Goal: Information Seeking & Learning: Learn about a topic

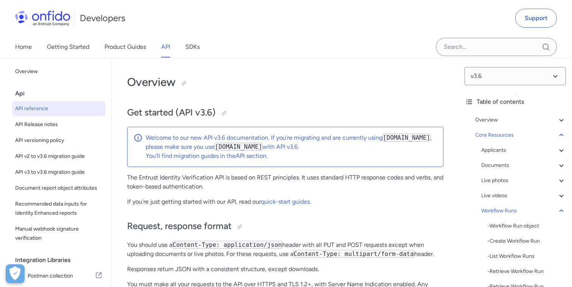
select select "http"
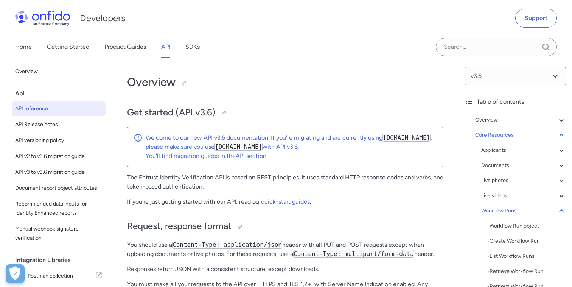
select select "http"
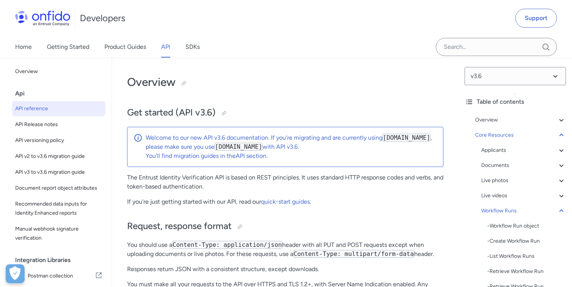
select select "http"
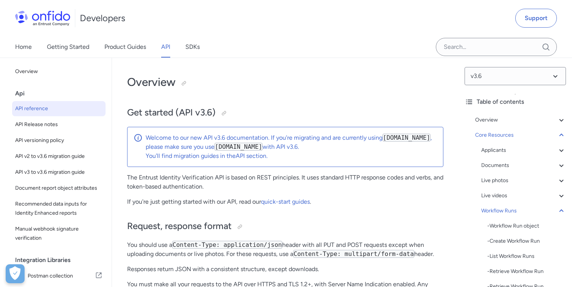
select select "http"
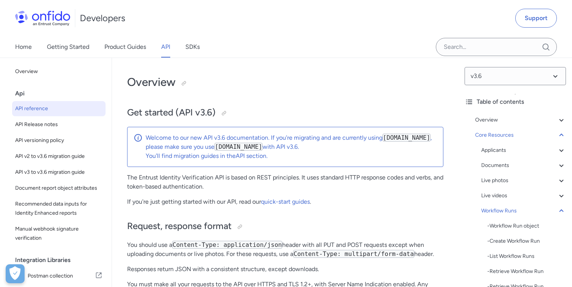
select select "http"
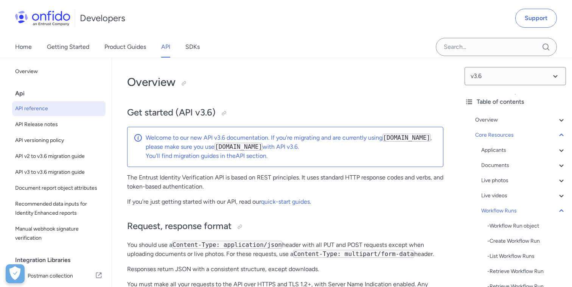
select select "http"
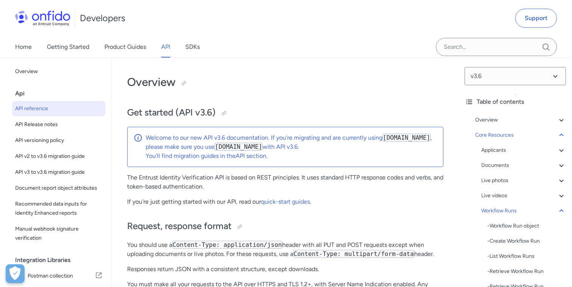
select select "http"
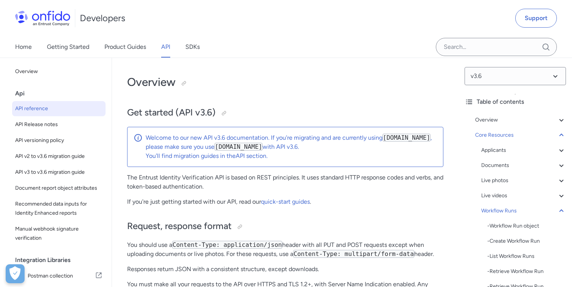
select select "http"
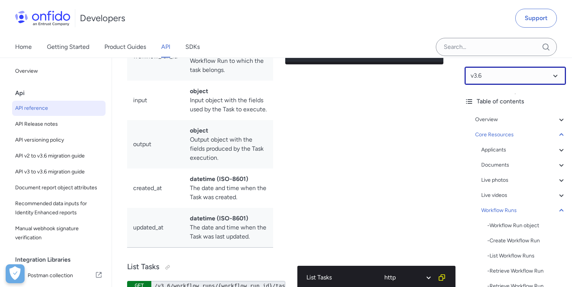
click at [560, 81] on select at bounding box center [515, 76] width 101 height 18
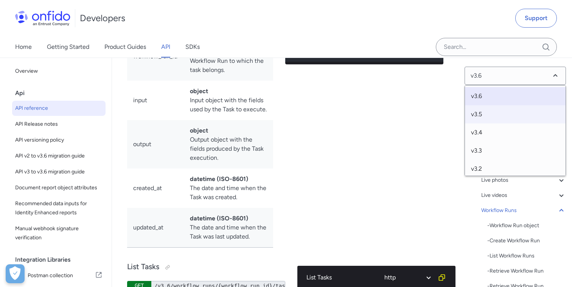
scroll to position [58, 0]
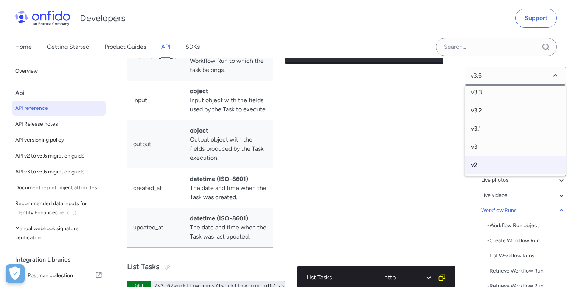
click at [473, 166] on span "v2" at bounding box center [515, 165] width 101 height 18
select select "2.0.0"
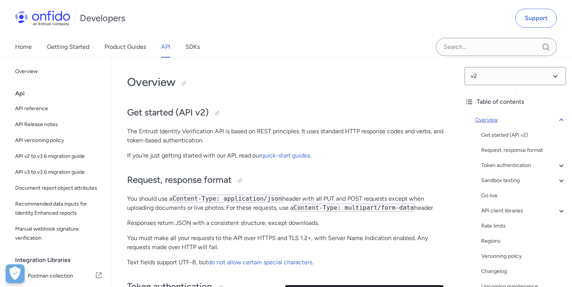
click at [560, 119] on icon at bounding box center [561, 119] width 9 height 9
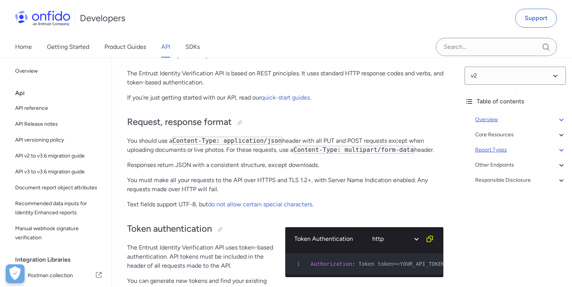
click at [501, 150] on div "Report Types" at bounding box center [520, 149] width 91 height 9
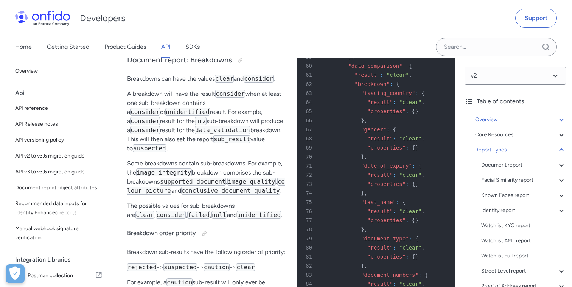
scroll to position [17090, 0]
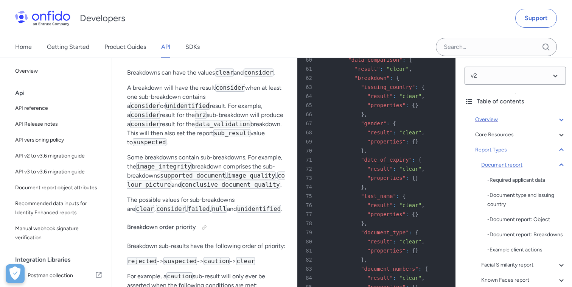
click at [562, 165] on icon at bounding box center [561, 164] width 9 height 9
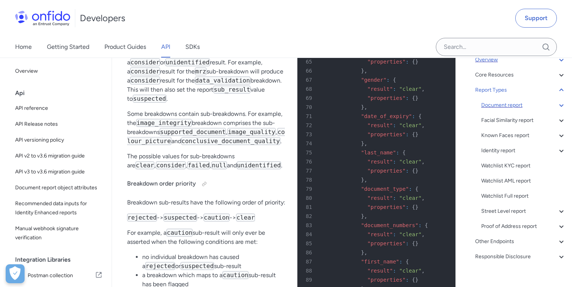
scroll to position [69, 0]
